Goal: Information Seeking & Learning: Learn about a topic

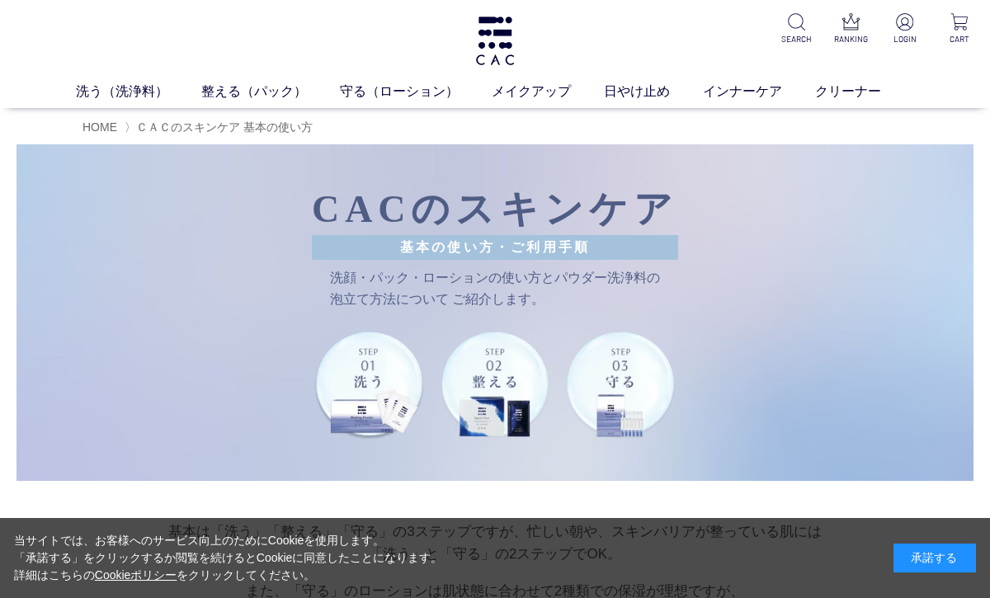
click at [394, 382] on img at bounding box center [370, 385] width 112 height 112
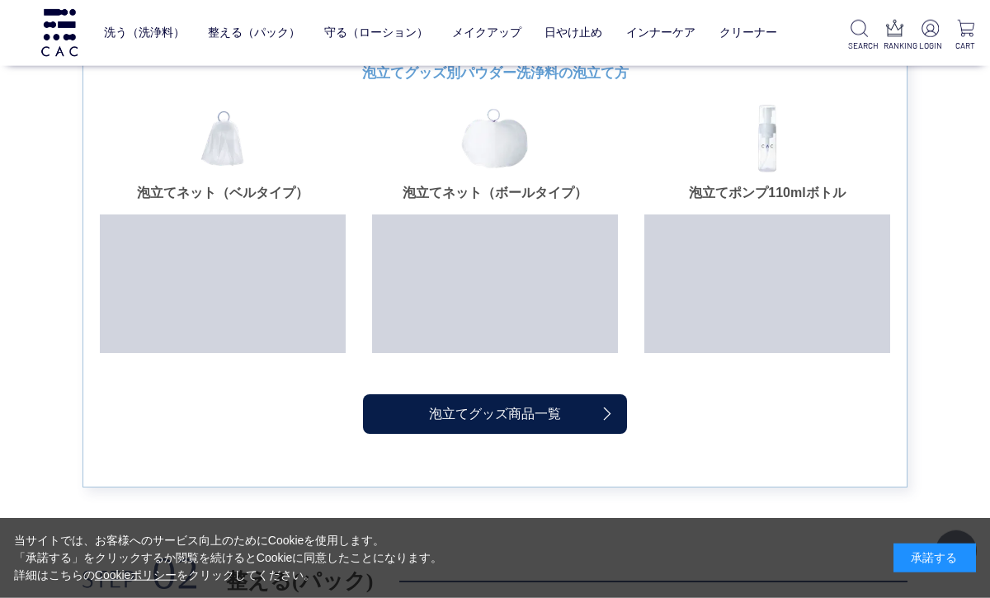
scroll to position [1867, 0]
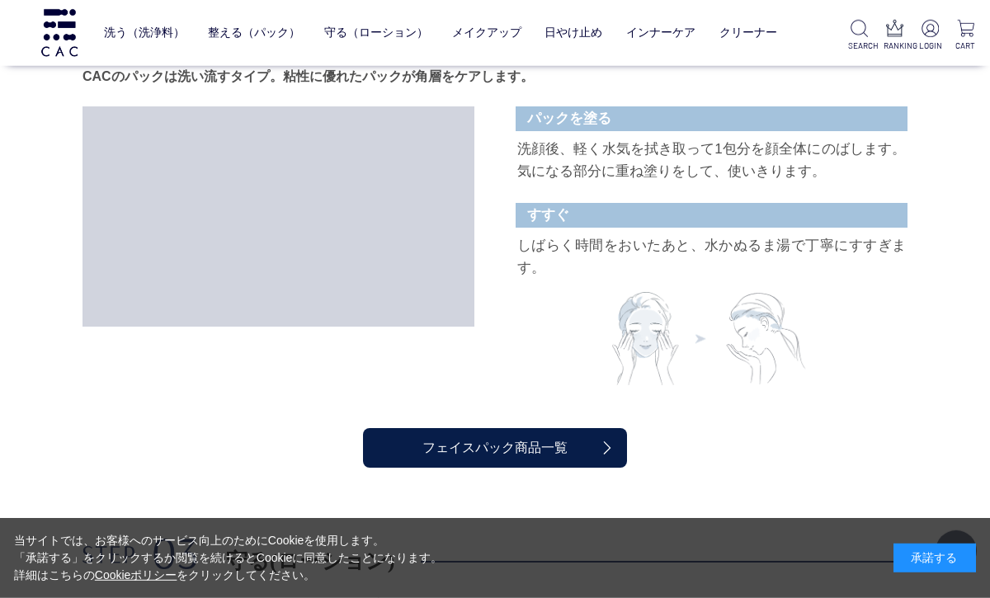
scroll to position [2384, 0]
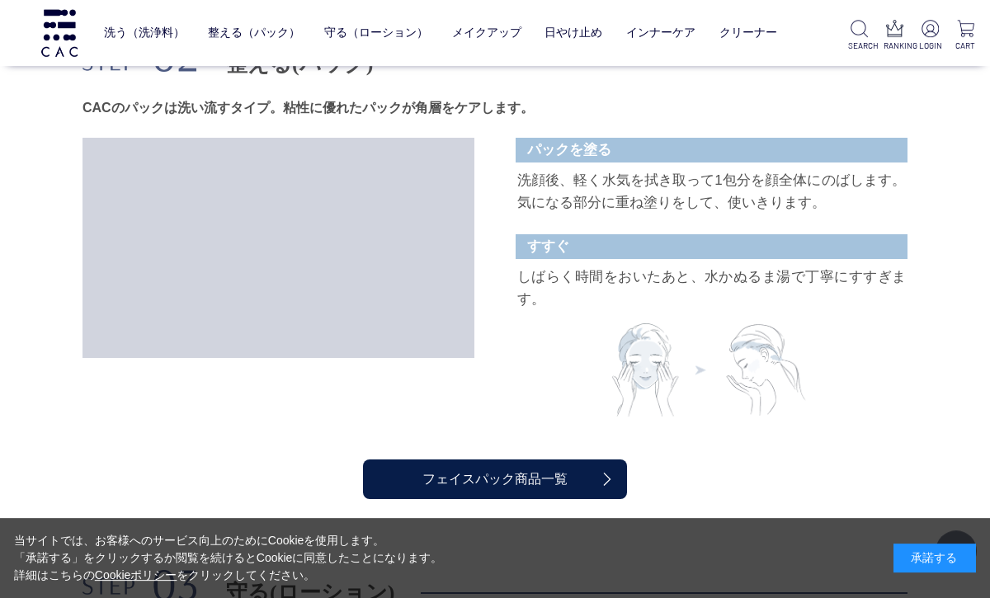
click at [899, 333] on div "すすぐ しばらく時間をおいたあと、水かぬるま湯で丁寧にすすぎます。" at bounding box center [712, 325] width 392 height 182
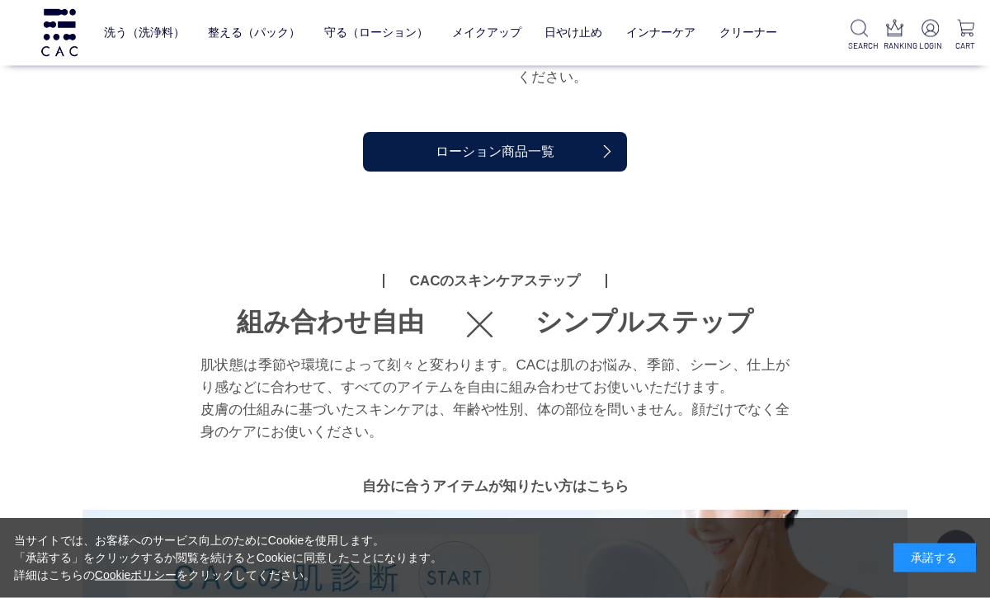
scroll to position [3204, 0]
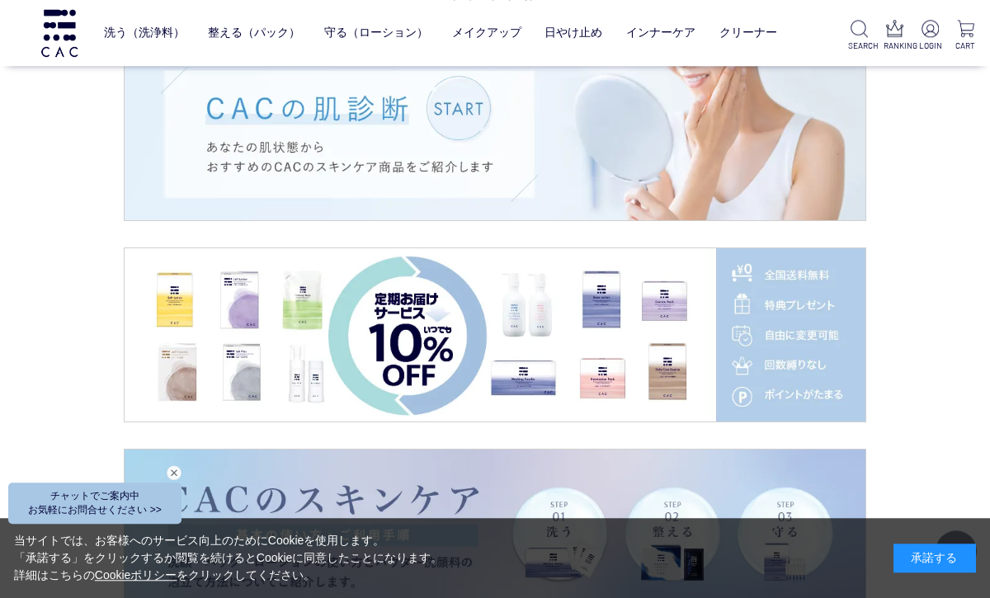
scroll to position [2316, 0]
click at [452, 121] on img at bounding box center [495, 134] width 741 height 173
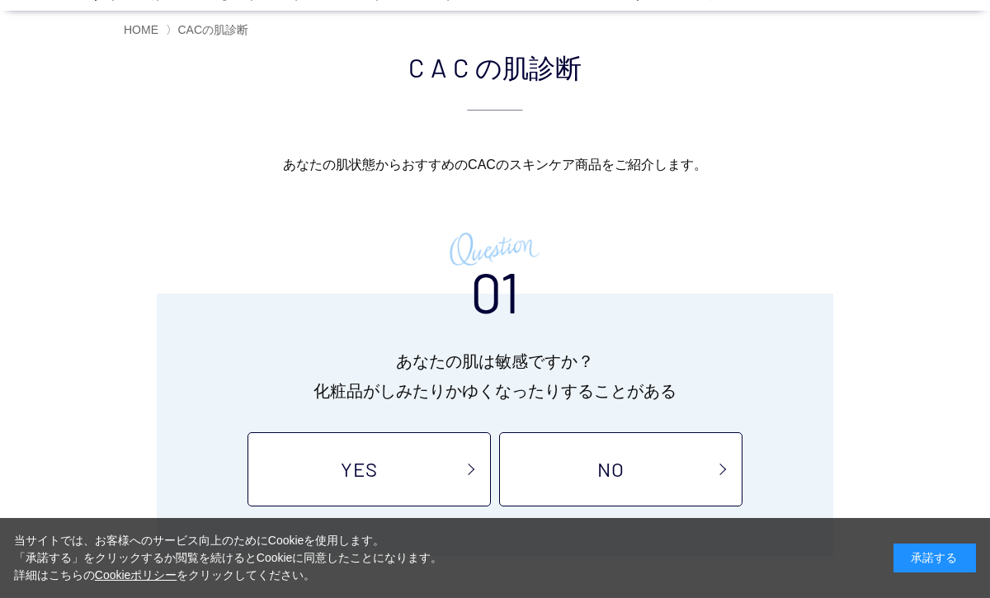
scroll to position [99, 0]
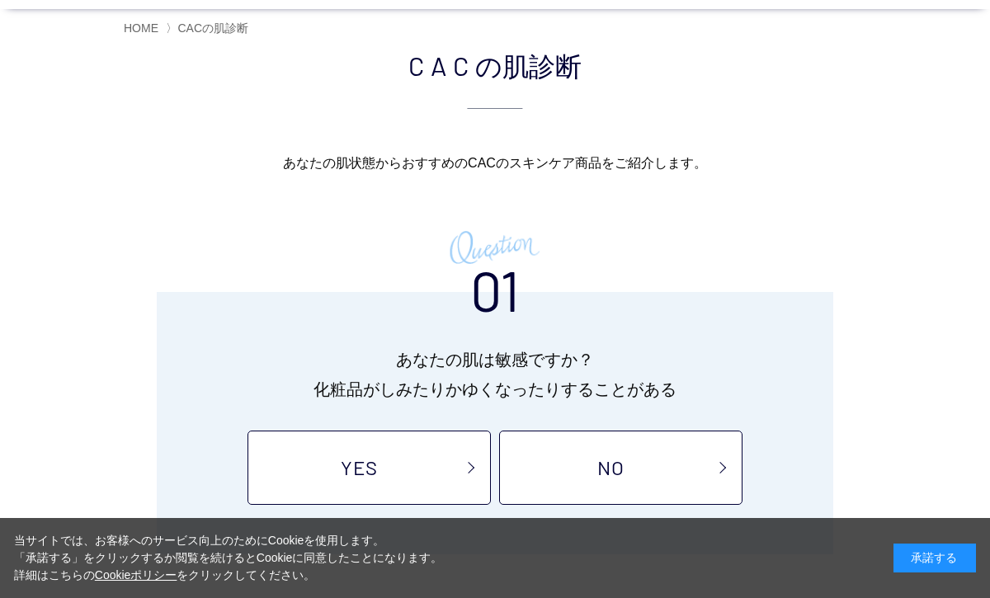
click at [568, 474] on link "NO" at bounding box center [620, 468] width 243 height 74
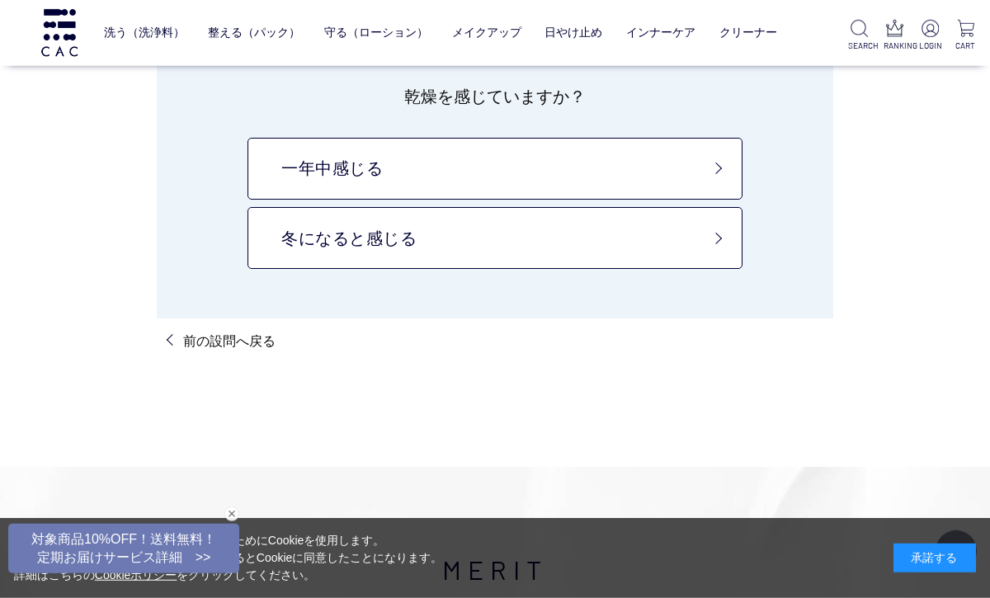
scroll to position [187, 0]
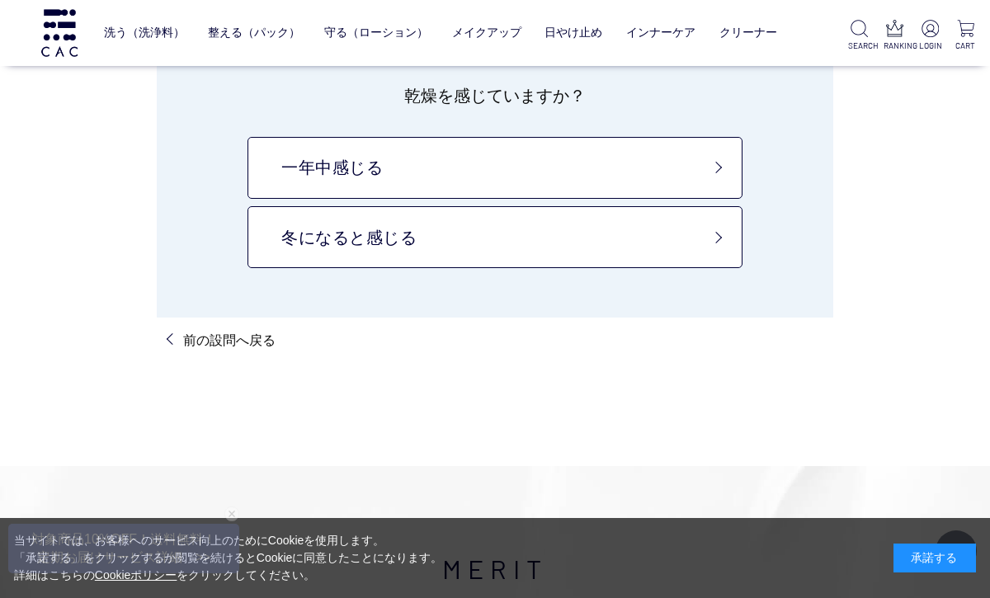
click at [60, 55] on img at bounding box center [59, 32] width 41 height 47
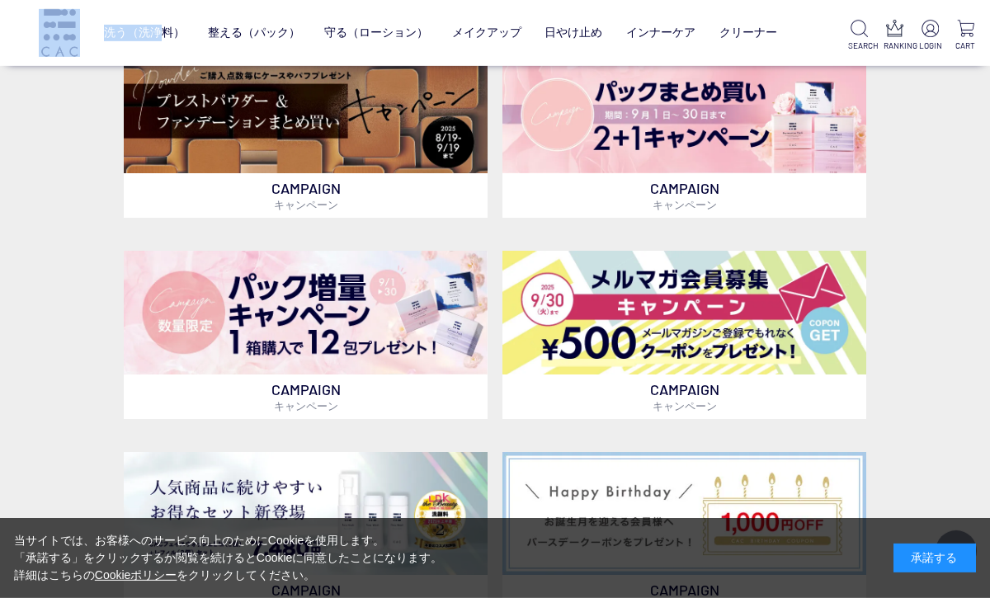
scroll to position [414, 0]
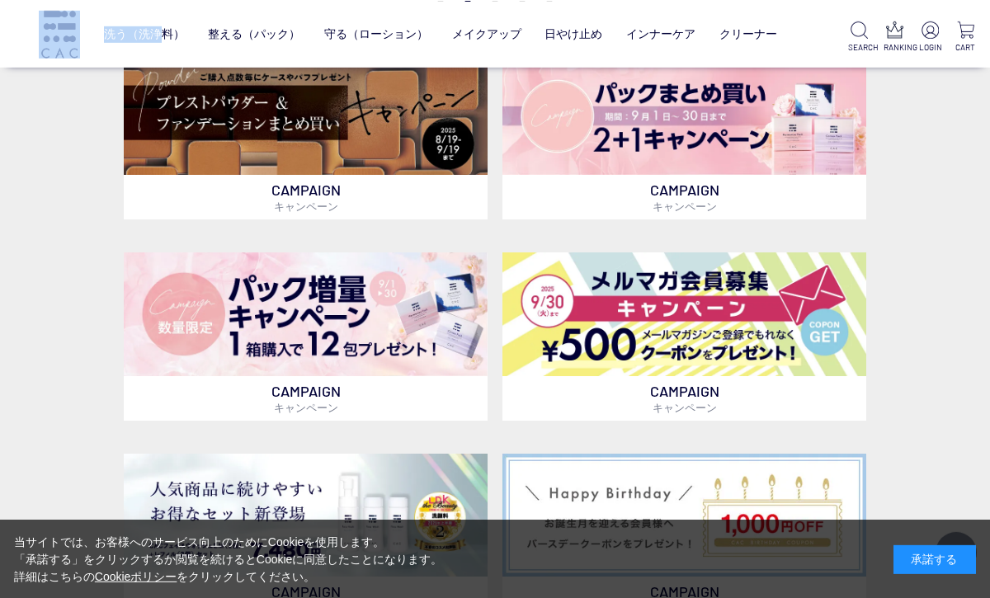
click at [28, 98] on div "CAMPAIGN キャンペーン CAMPAIGN キャンペーン CAMPAIGN キャンペーン CAMPAIGN キャンペーン CAMPAIGN キャンペーン…" at bounding box center [495, 572] width 990 height 1110
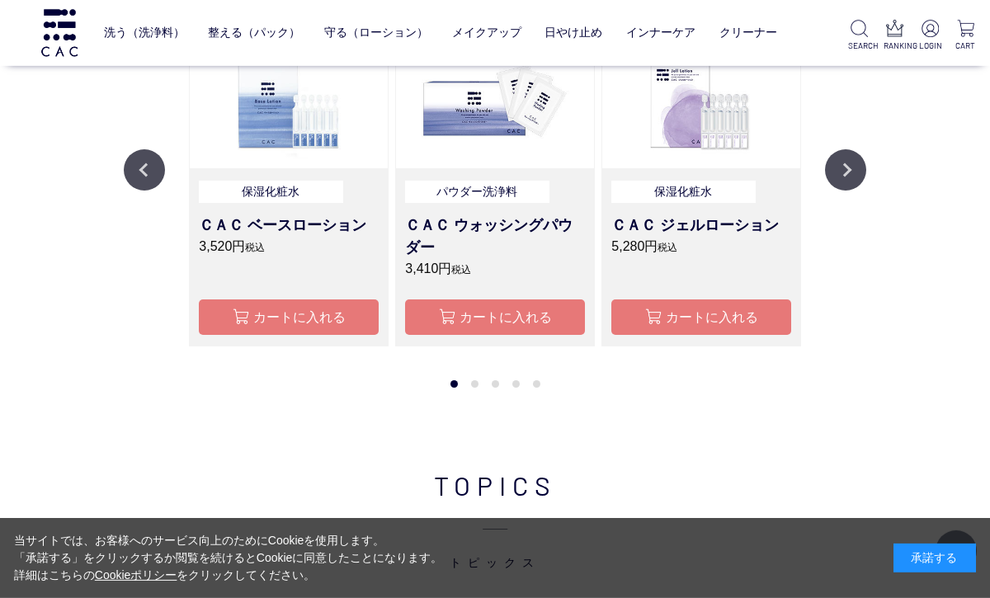
scroll to position [1750, 0]
click at [84, 326] on div "RANKING ランキング Previous 保湿化粧水 ＣＡＣ ジェルローション 5,280円 税込 カートに入れる 保湿化粧水 ＣＡＣ ソフトローション …" at bounding box center [495, 120] width 990 height 658
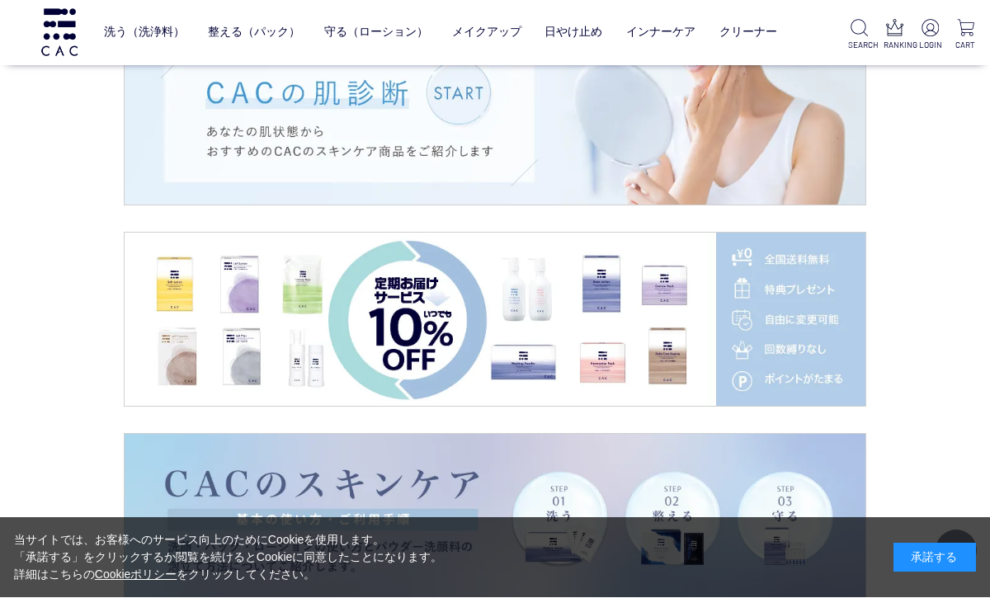
scroll to position [2331, 0]
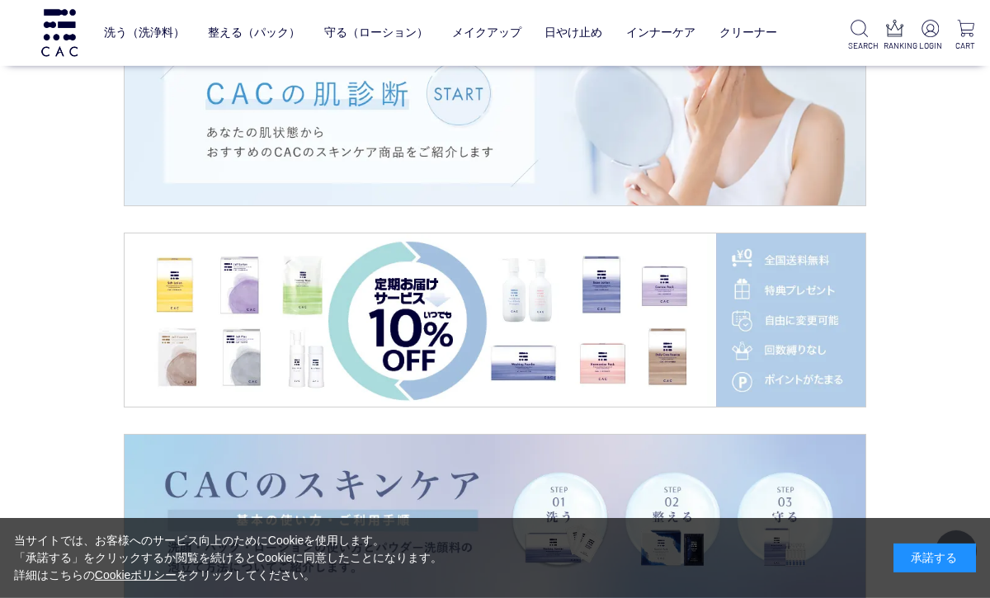
click at [441, 92] on img at bounding box center [495, 119] width 741 height 173
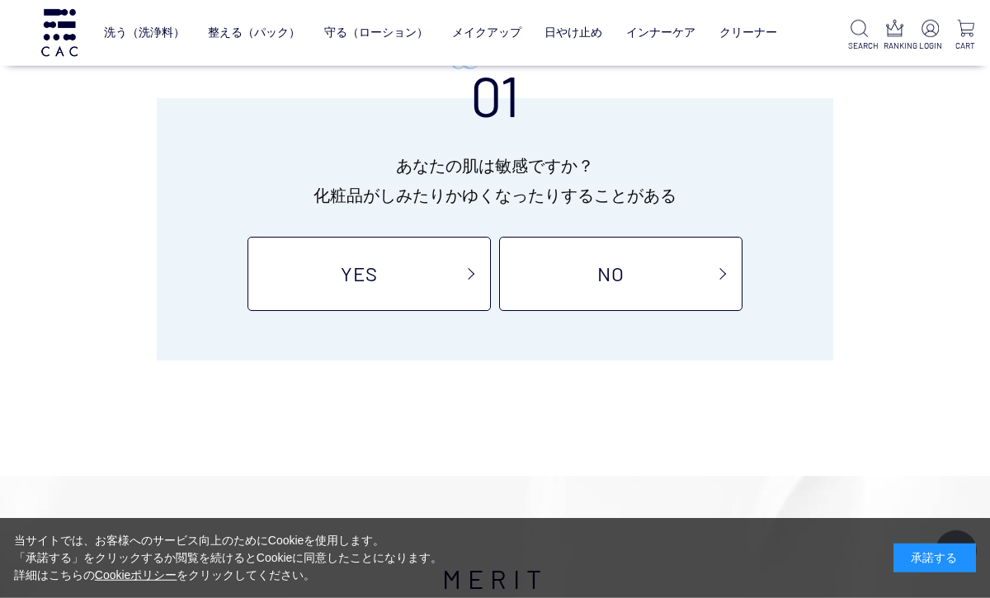
scroll to position [213, 0]
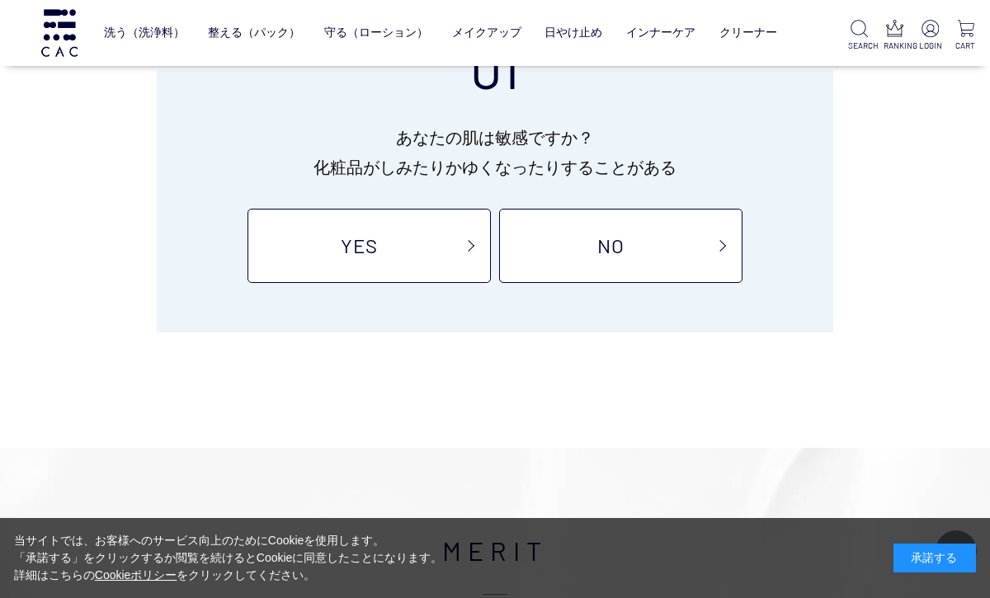
click at [563, 237] on link "NO" at bounding box center [620, 246] width 243 height 74
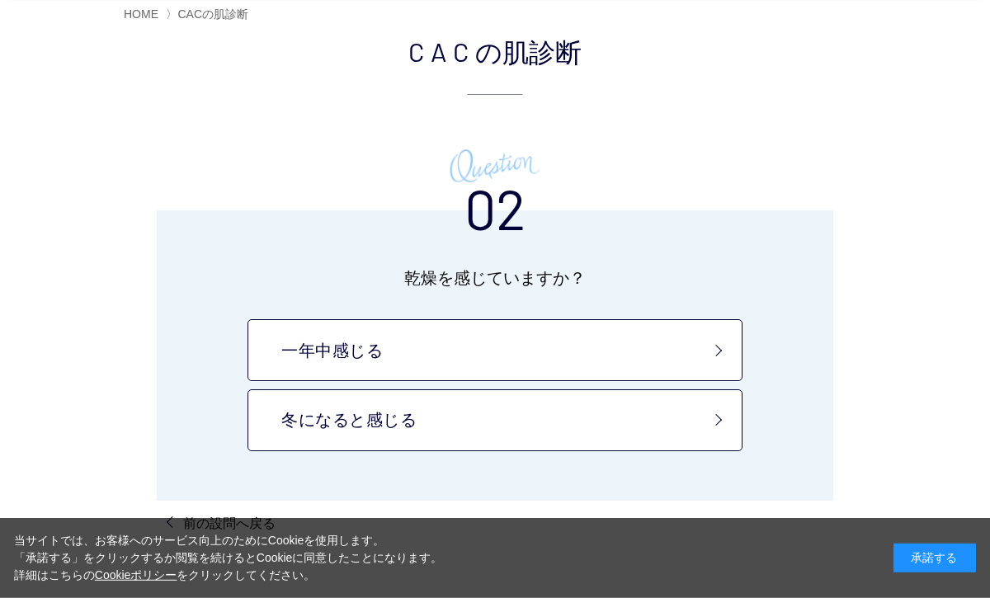
scroll to position [113, 0]
click at [107, 159] on div "CAC の肌診断 02 乾燥を感じていますか？ 一年中感じる 冬になると感じる 前の設問へ戻る" at bounding box center [495, 282] width 990 height 502
click at [300, 327] on link "一年中感じる" at bounding box center [495, 350] width 495 height 62
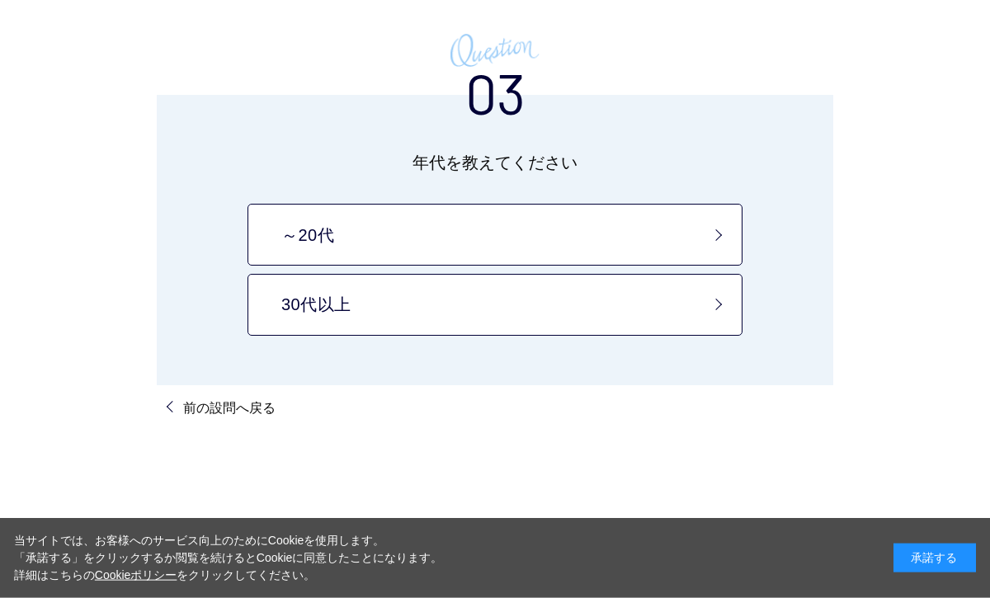
scroll to position [229, 0]
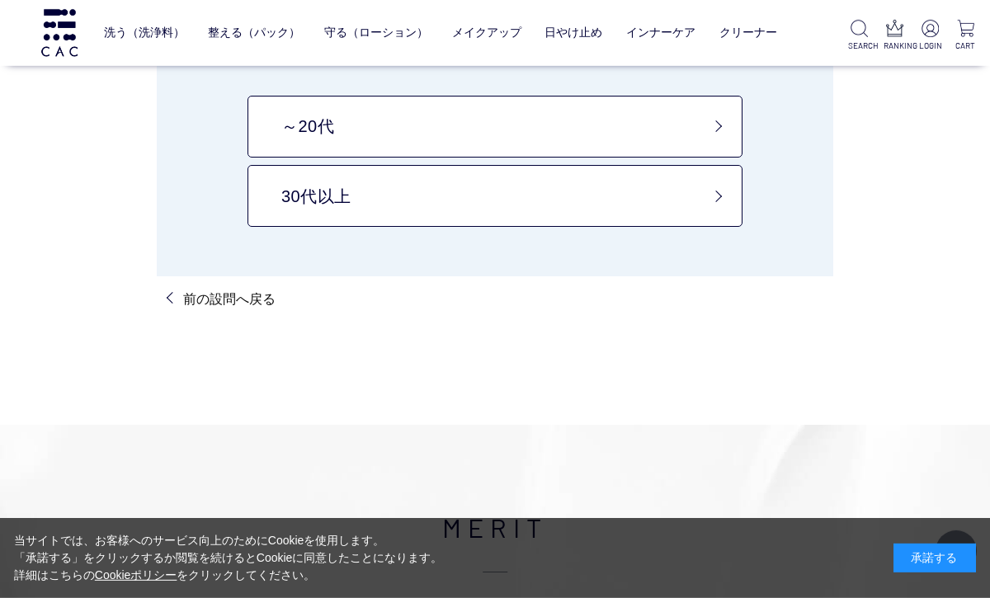
click at [279, 200] on link "30代以上" at bounding box center [495, 196] width 495 height 62
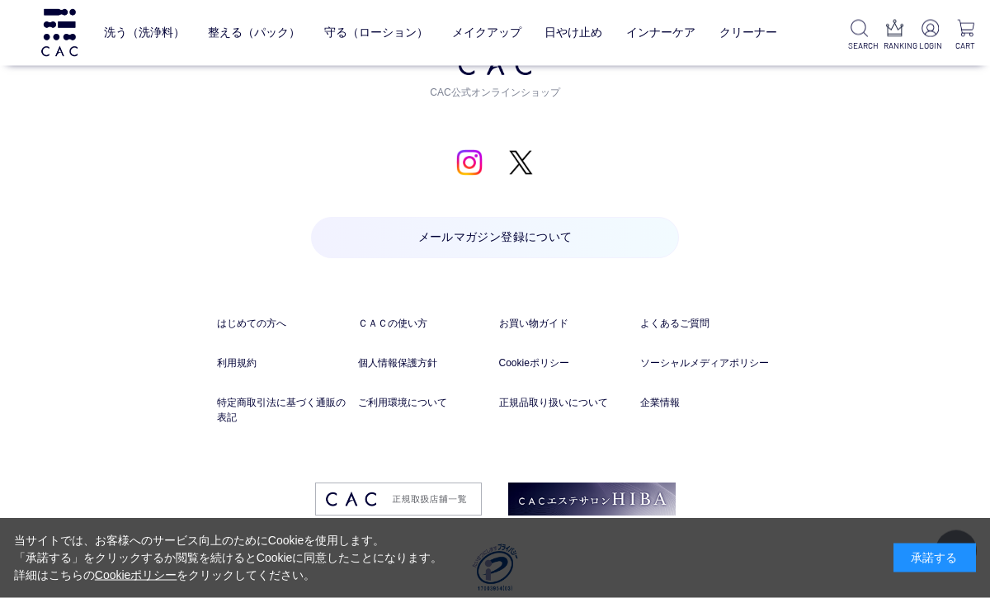
scroll to position [4903, 0]
